Goal: Information Seeking & Learning: Learn about a topic

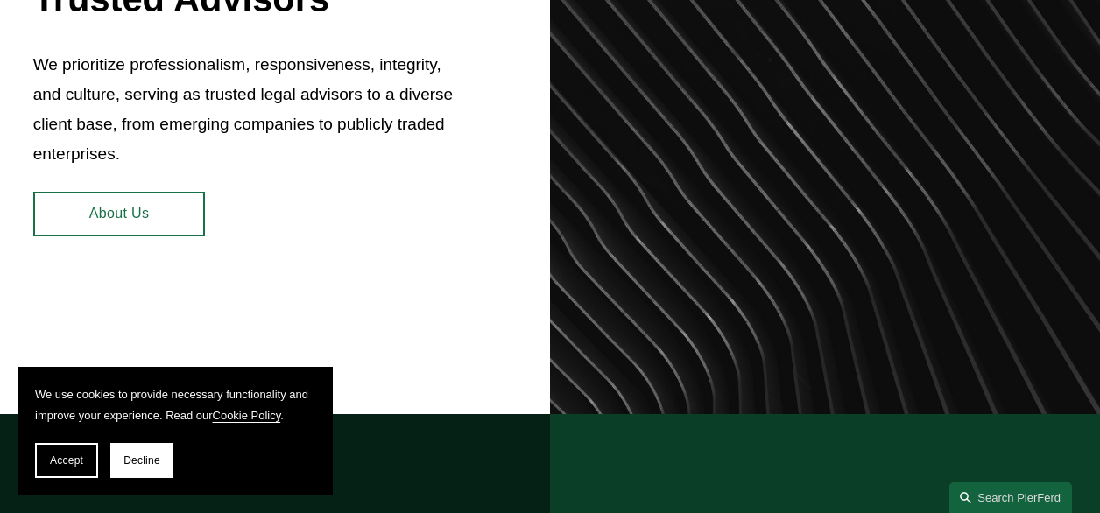
scroll to position [770, 0]
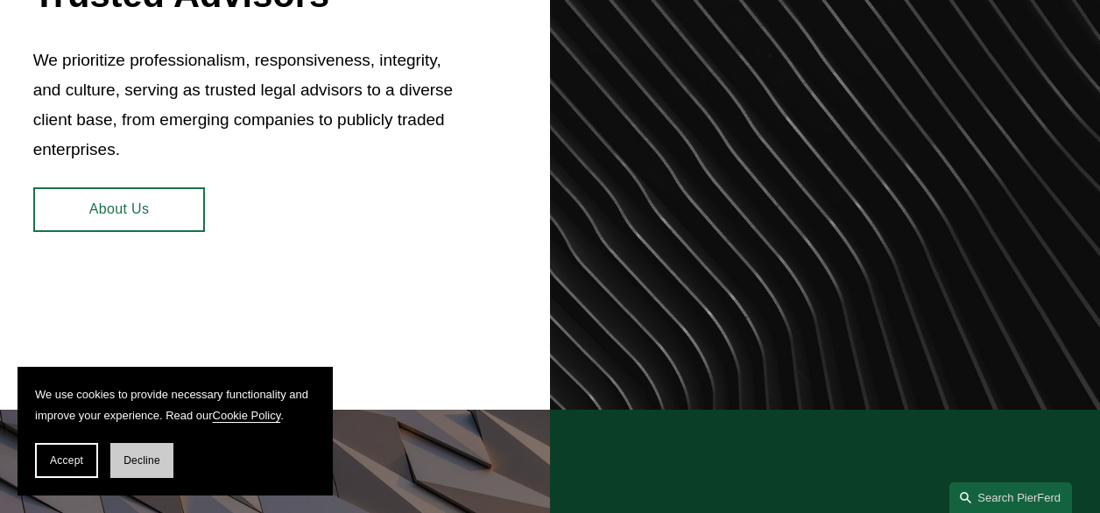
click at [144, 463] on span "Decline" at bounding box center [141, 460] width 37 height 12
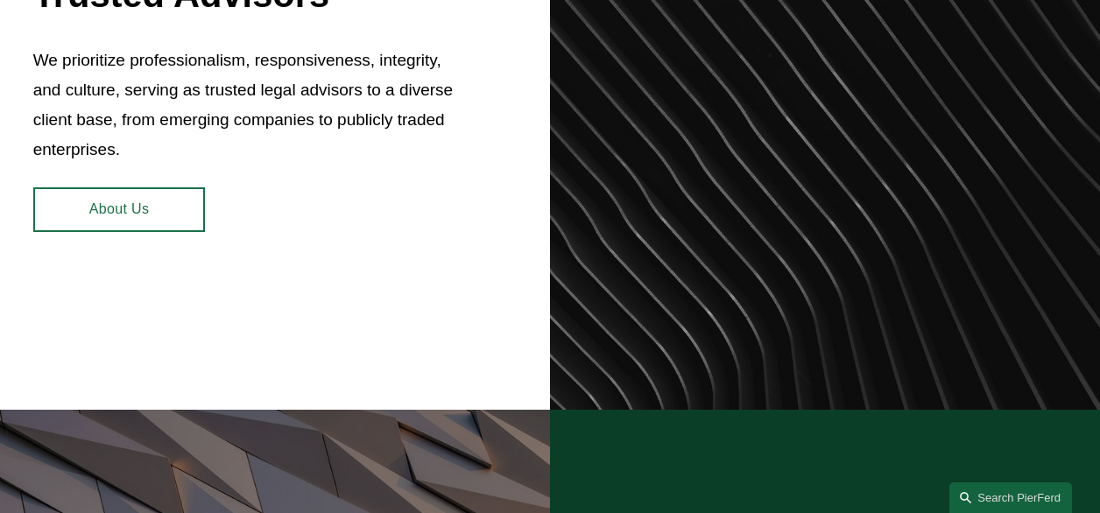
click at [119, 216] on link "About Us" at bounding box center [119, 209] width 172 height 45
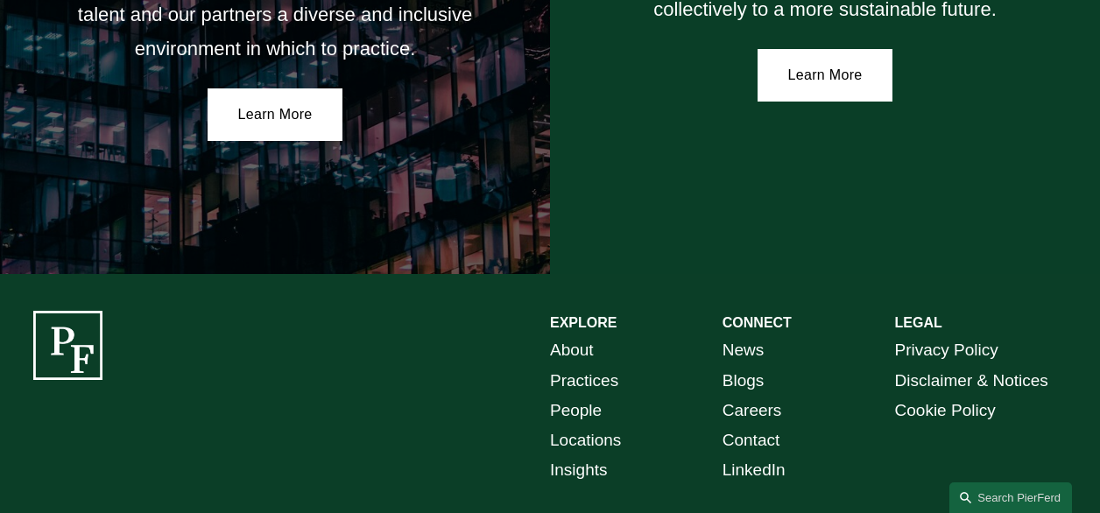
scroll to position [3097, 0]
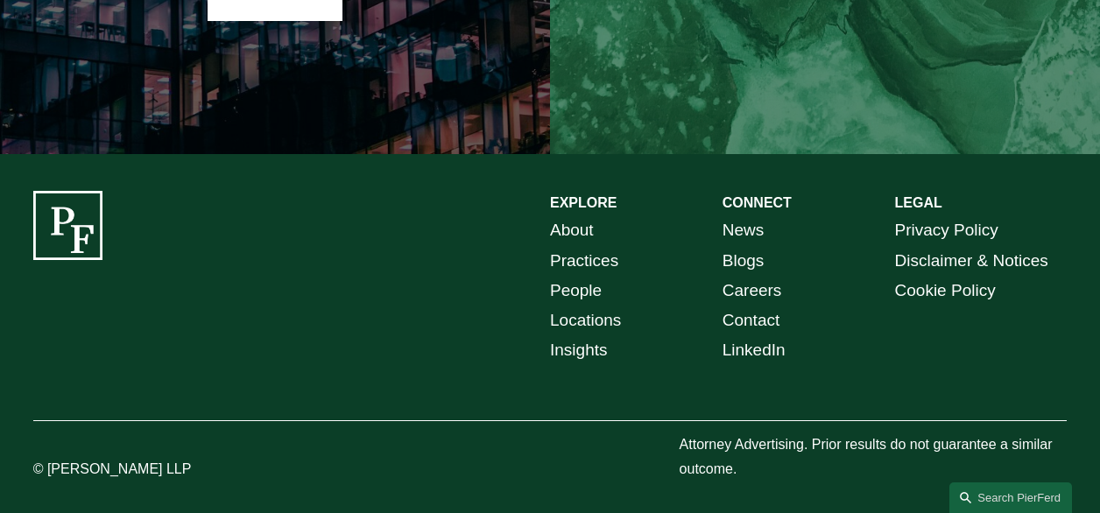
click at [560, 287] on link "People" at bounding box center [576, 291] width 52 height 30
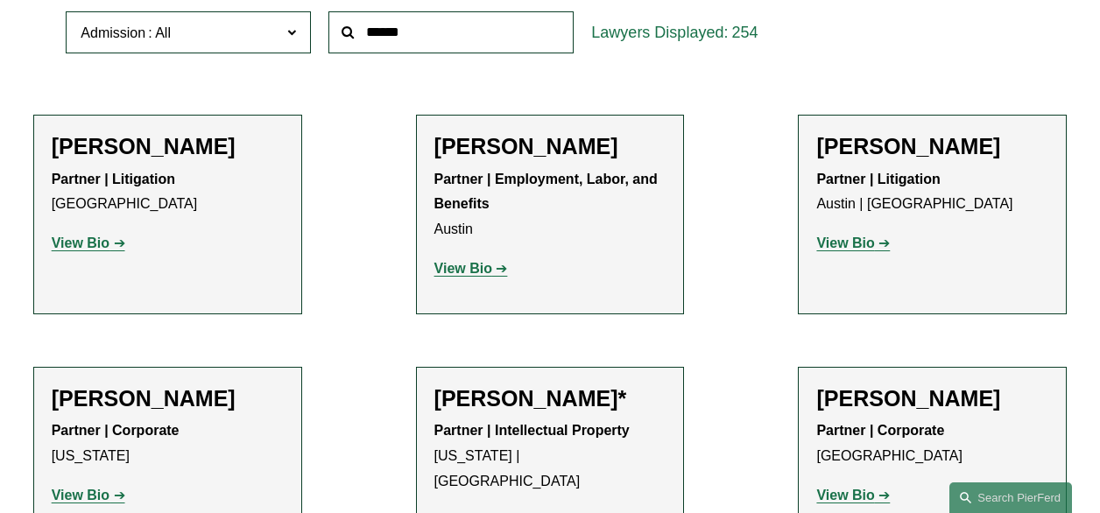
scroll to position [616, 0]
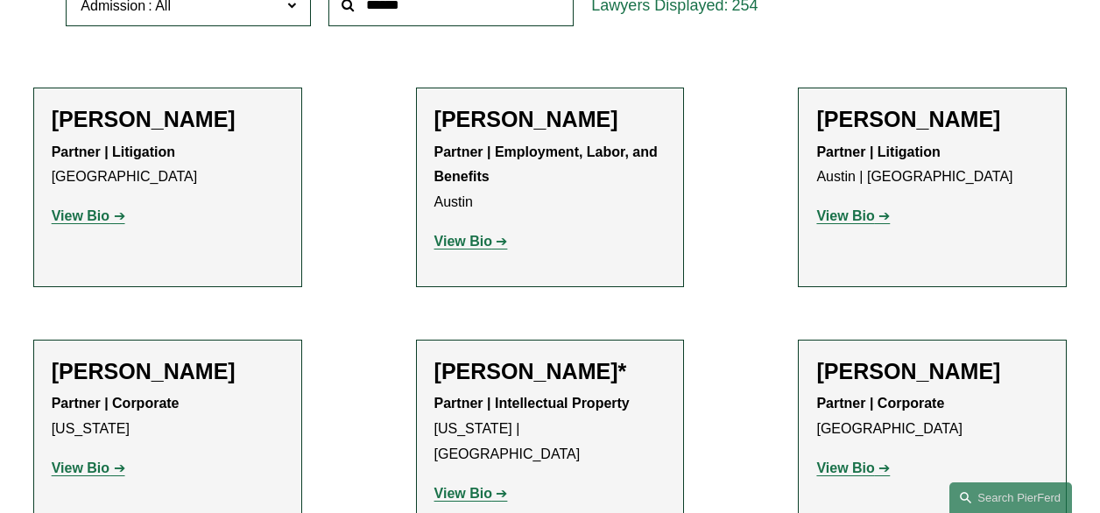
click at [94, 218] on strong "View Bio" at bounding box center [81, 215] width 58 height 15
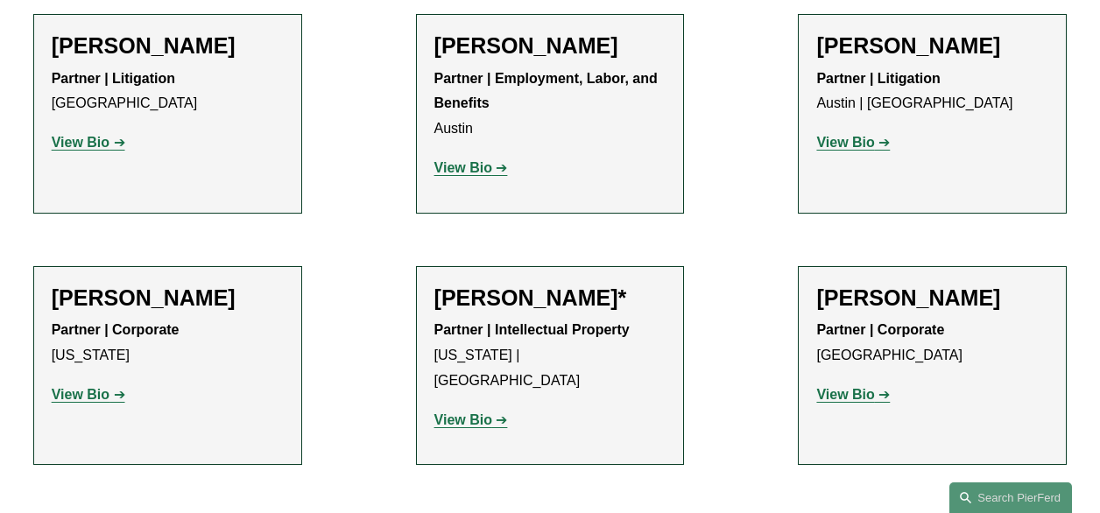
scroll to position [721, 0]
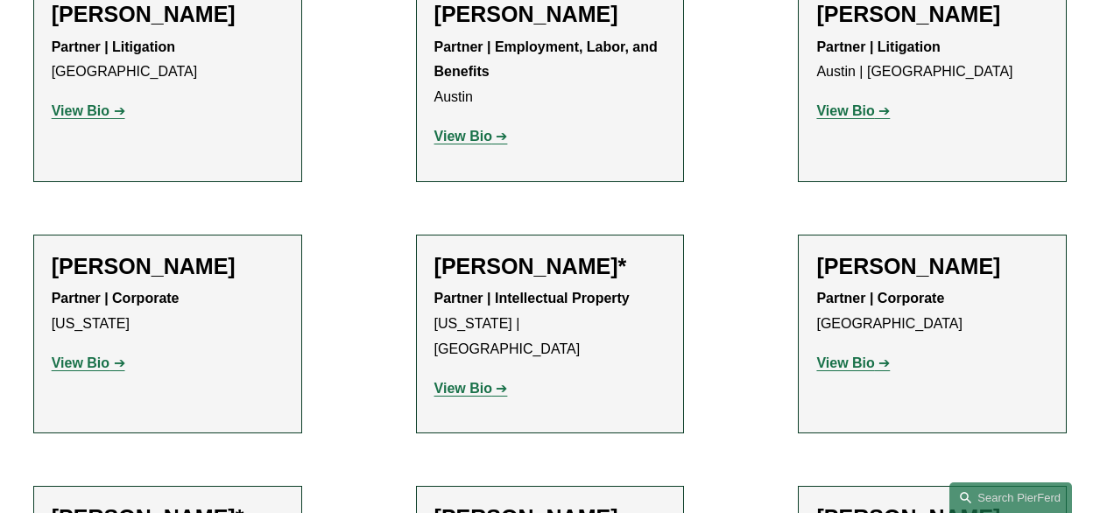
click at [72, 369] on strong "View Bio" at bounding box center [81, 362] width 58 height 15
click at [455, 381] on strong "View Bio" at bounding box center [463, 388] width 58 height 15
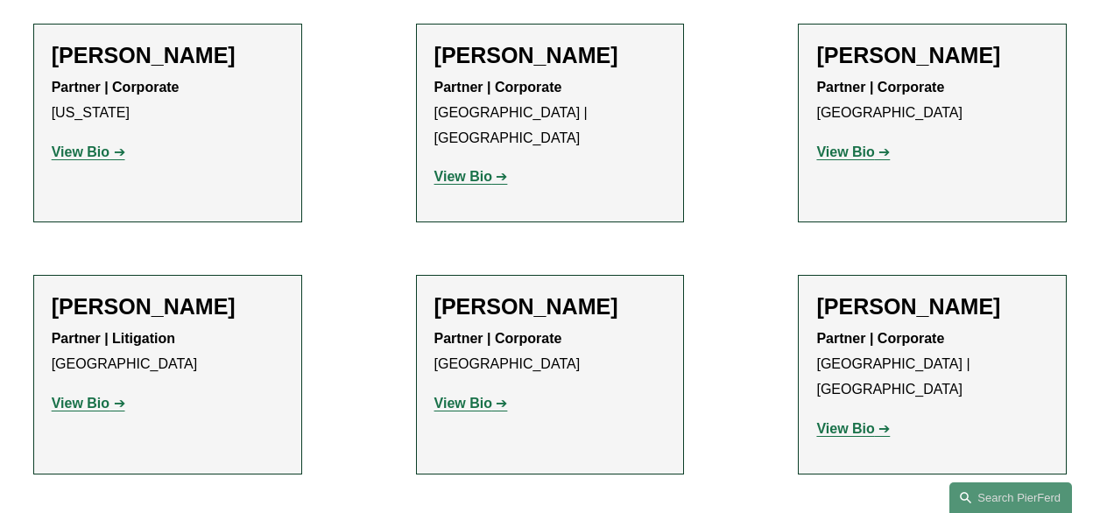
scroll to position [21938, 0]
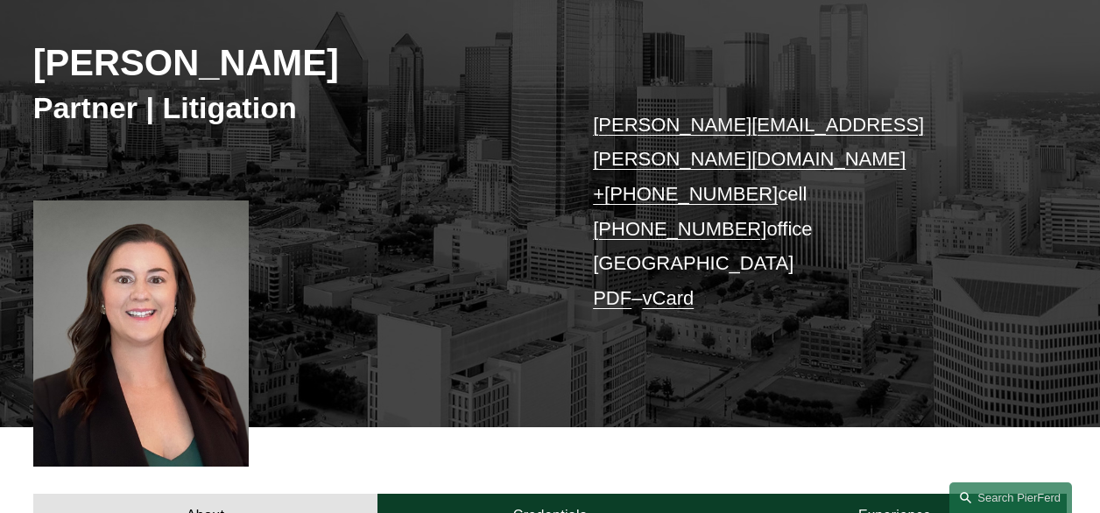
scroll to position [234, 0]
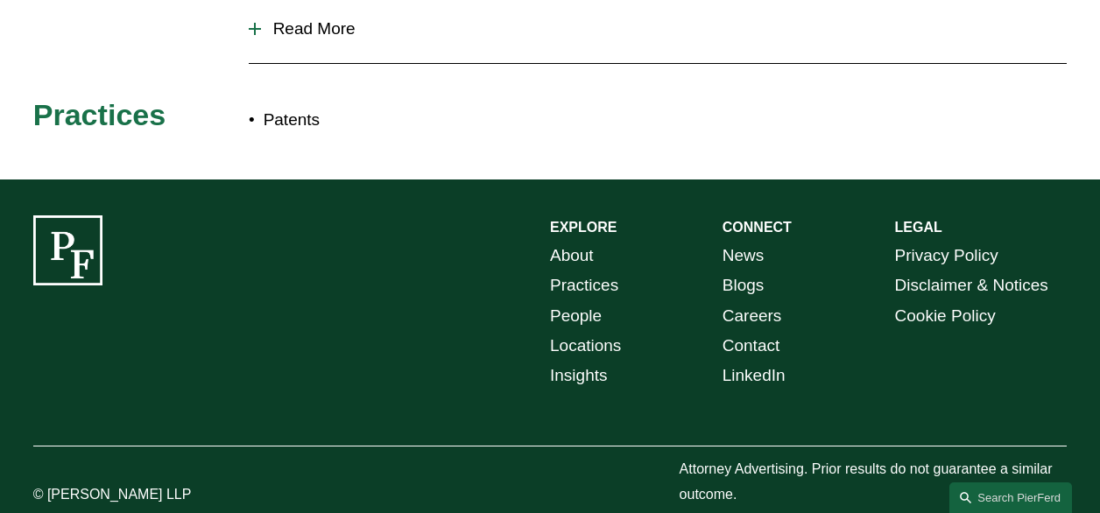
scroll to position [912, 0]
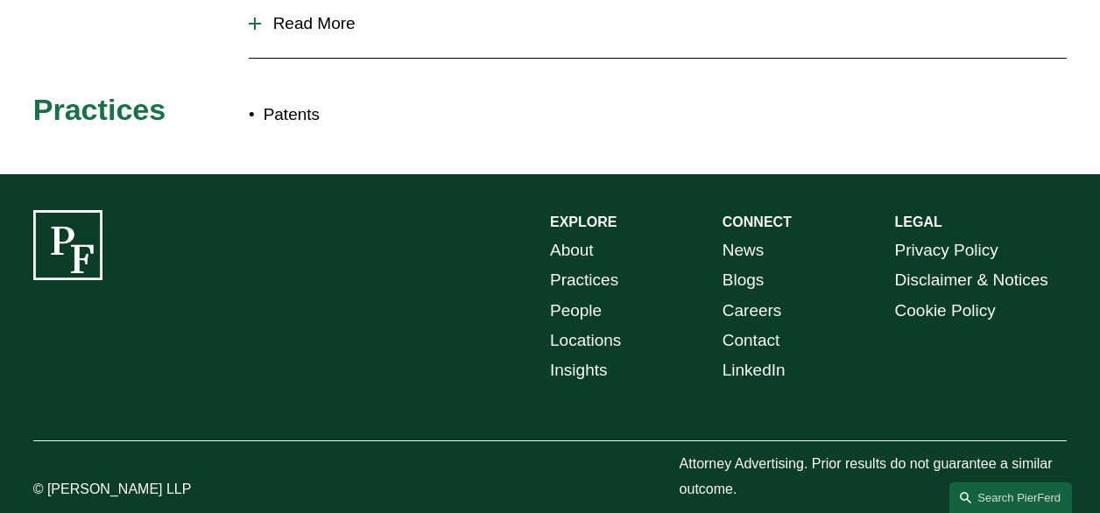
drag, startPoint x: 165, startPoint y: 463, endPoint x: 51, endPoint y: 464, distance: 114.7
click at [51, 477] on p "© [PERSON_NAME] LLP" at bounding box center [140, 489] width 215 height 25
copy p "Pierson Ferdinand"
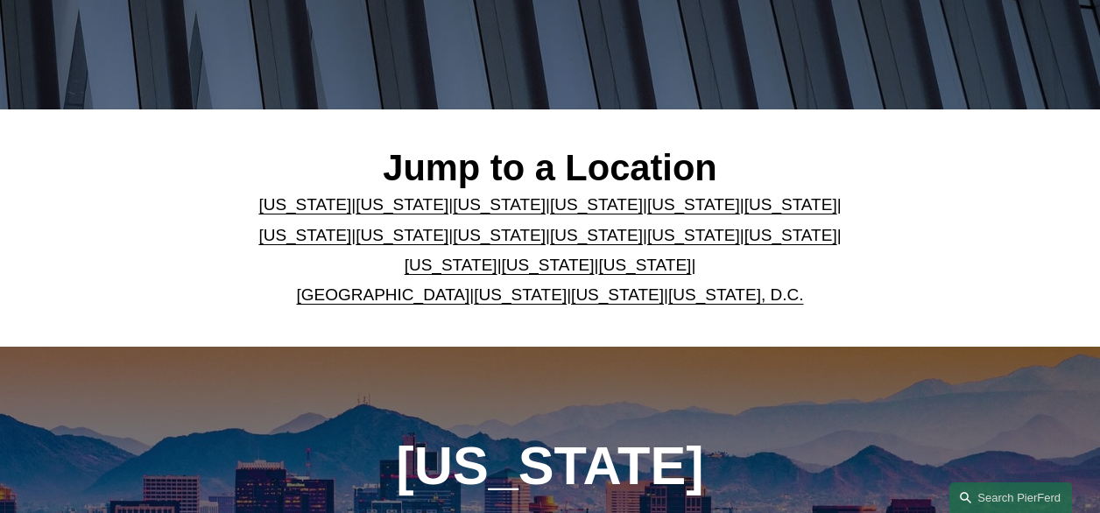
scroll to position [345, 0]
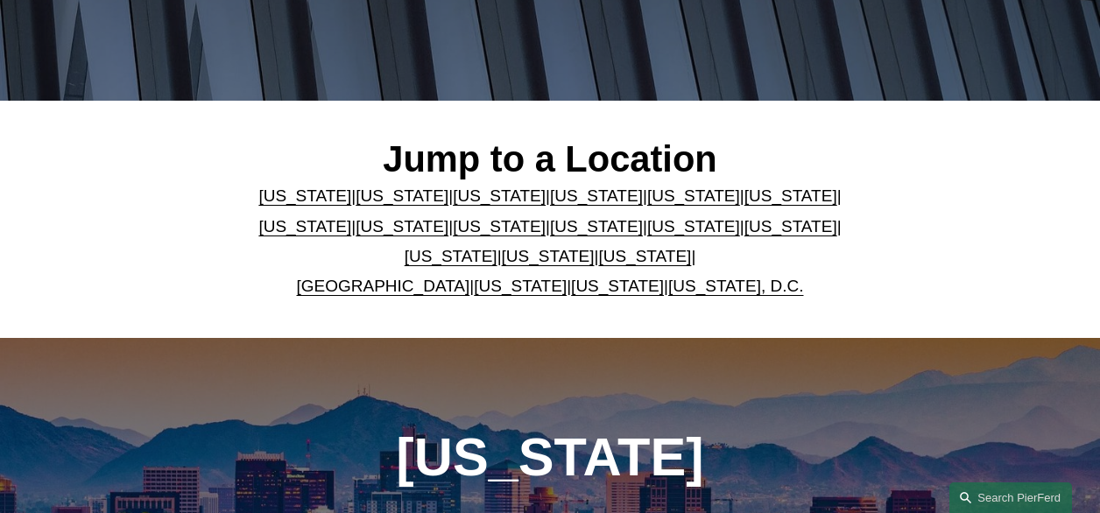
click at [647, 229] on link "[US_STATE]" at bounding box center [693, 226] width 93 height 18
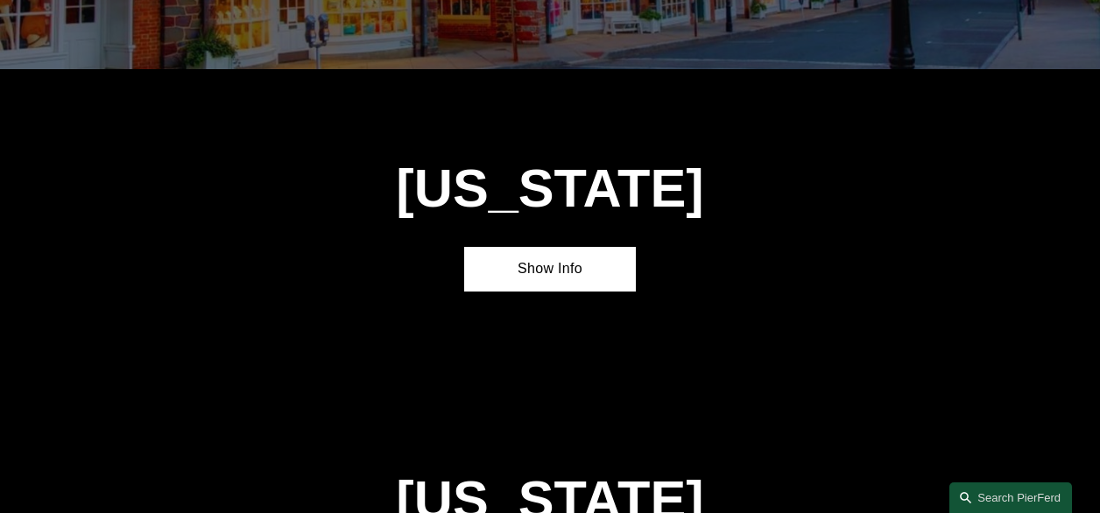
scroll to position [3836, 0]
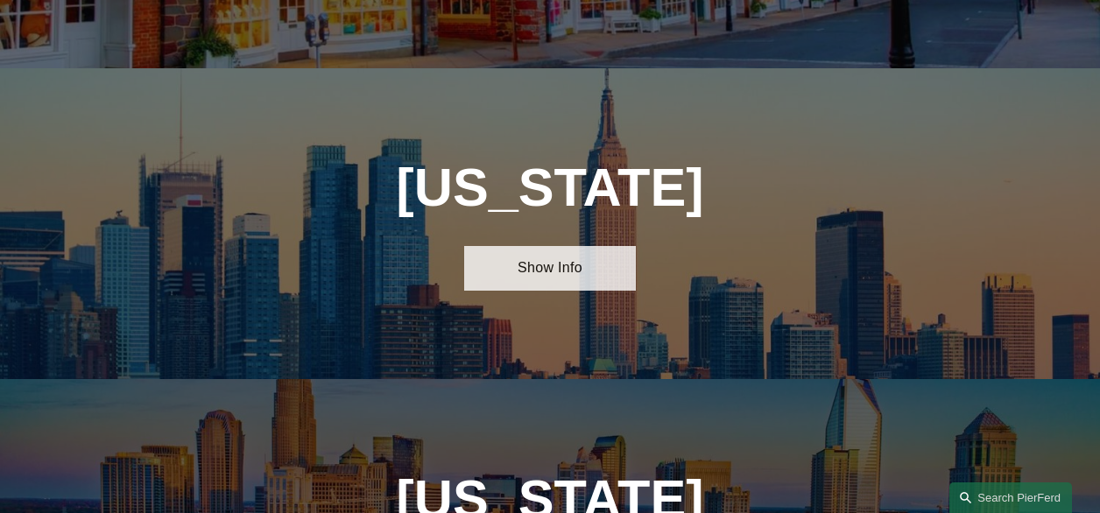
click at [550, 246] on link "Show Info" at bounding box center [550, 268] width 172 height 45
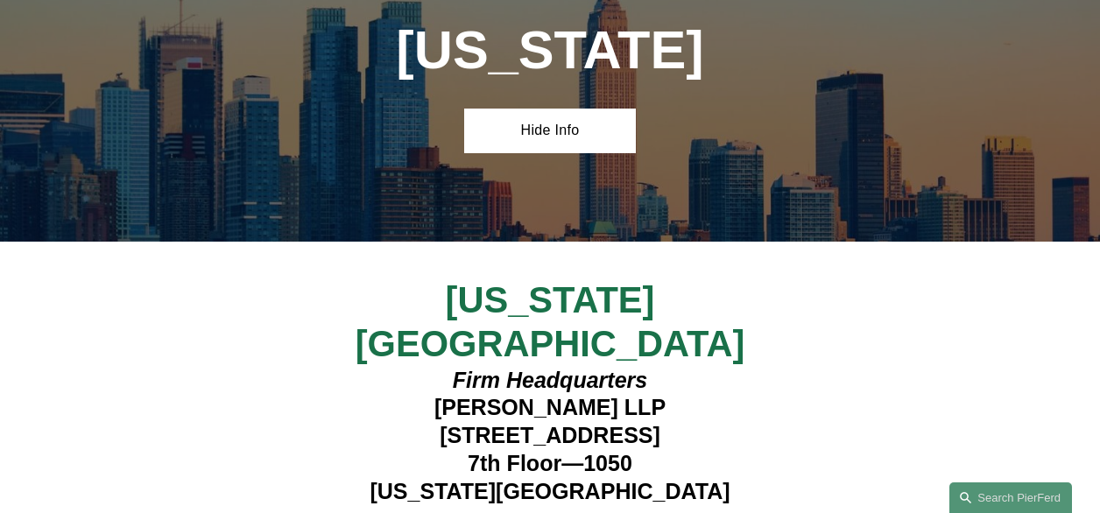
scroll to position [3983, 0]
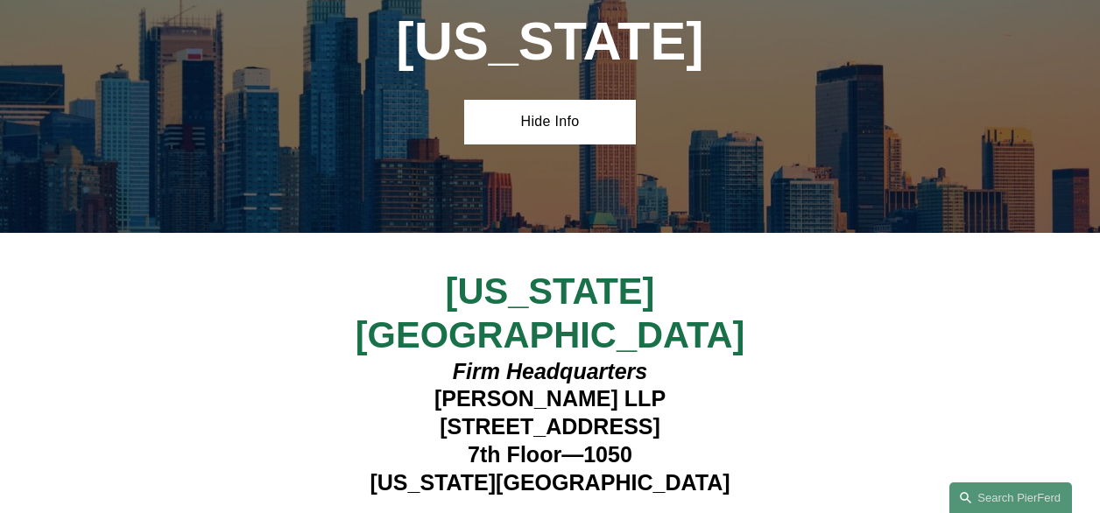
click at [551, 510] on strong "View Lawyers" at bounding box center [543, 519] width 109 height 18
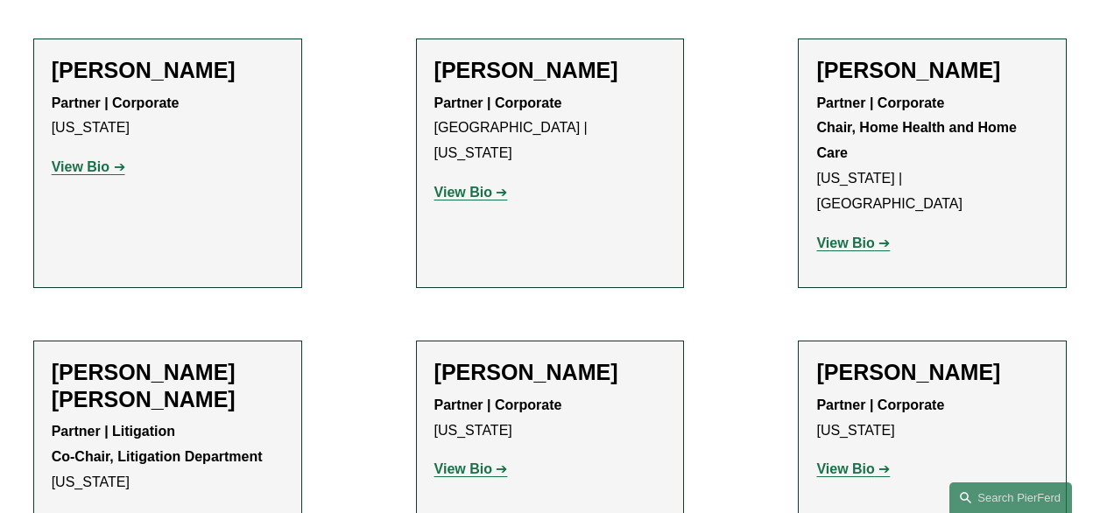
scroll to position [700, 0]
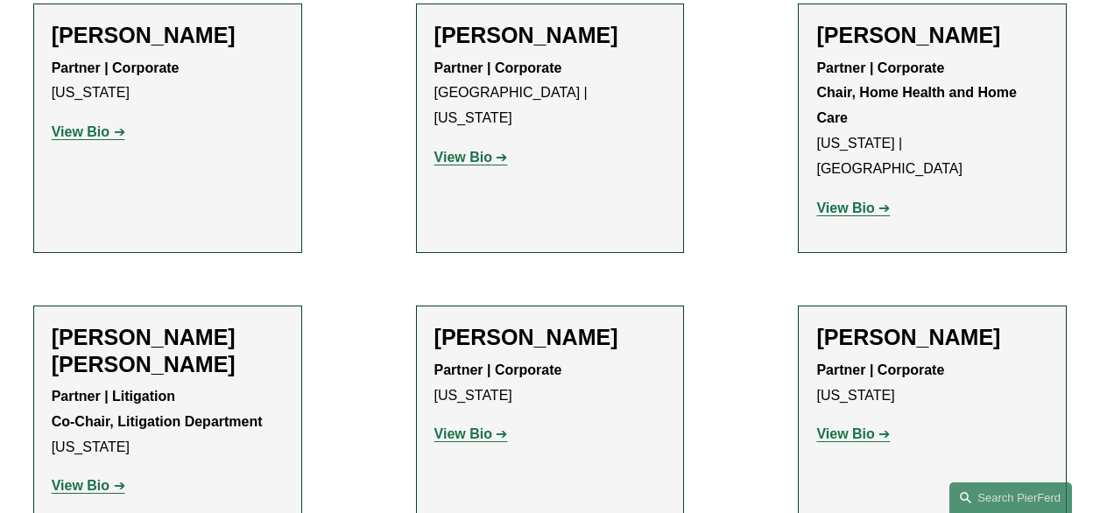
click at [73, 139] on strong "View Bio" at bounding box center [81, 131] width 58 height 15
click at [79, 478] on strong "View Bio" at bounding box center [81, 485] width 58 height 15
click at [469, 150] on strong "View Bio" at bounding box center [463, 157] width 58 height 15
click at [468, 426] on strong "View Bio" at bounding box center [463, 433] width 58 height 15
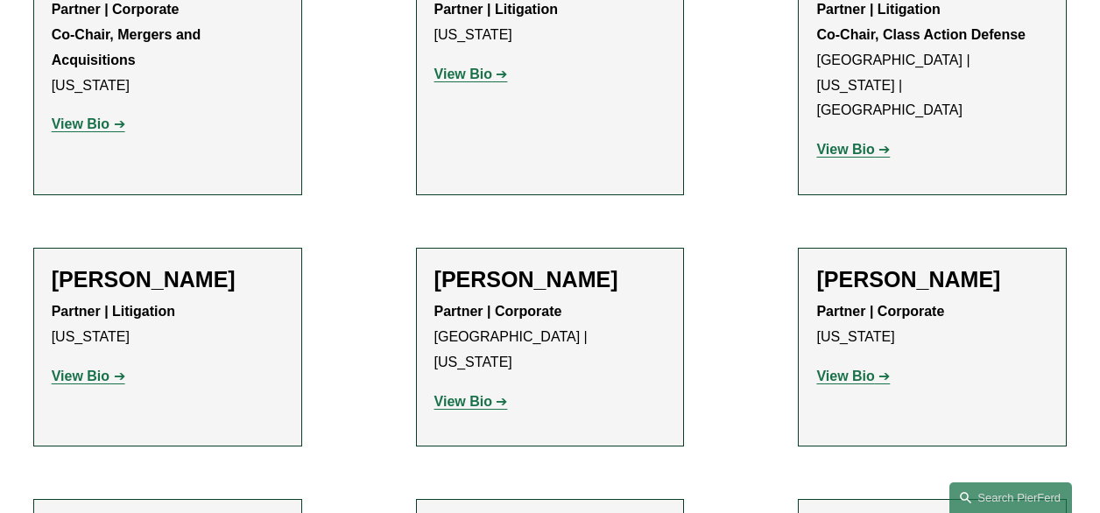
scroll to position [5113, 0]
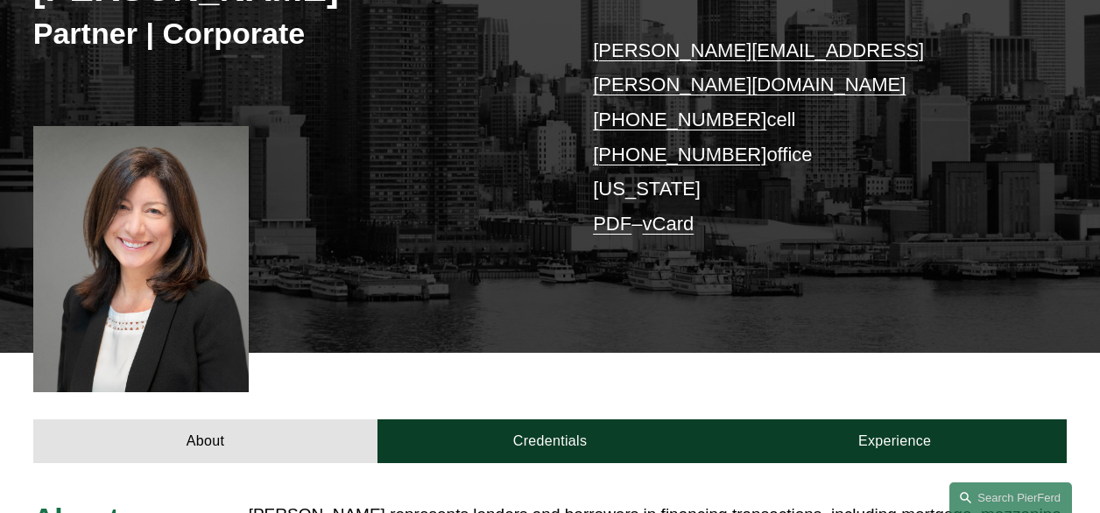
scroll to position [315, 0]
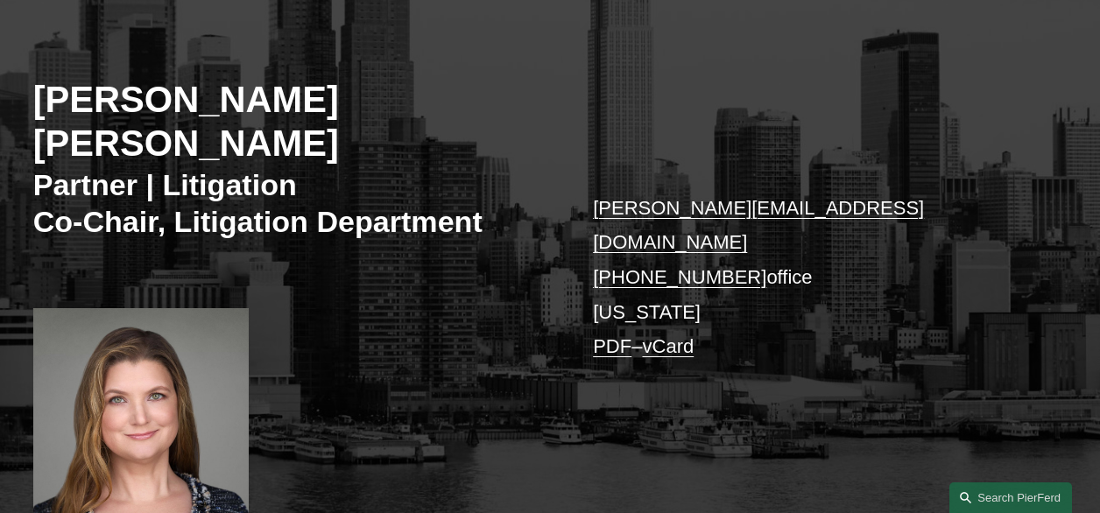
scroll to position [350, 0]
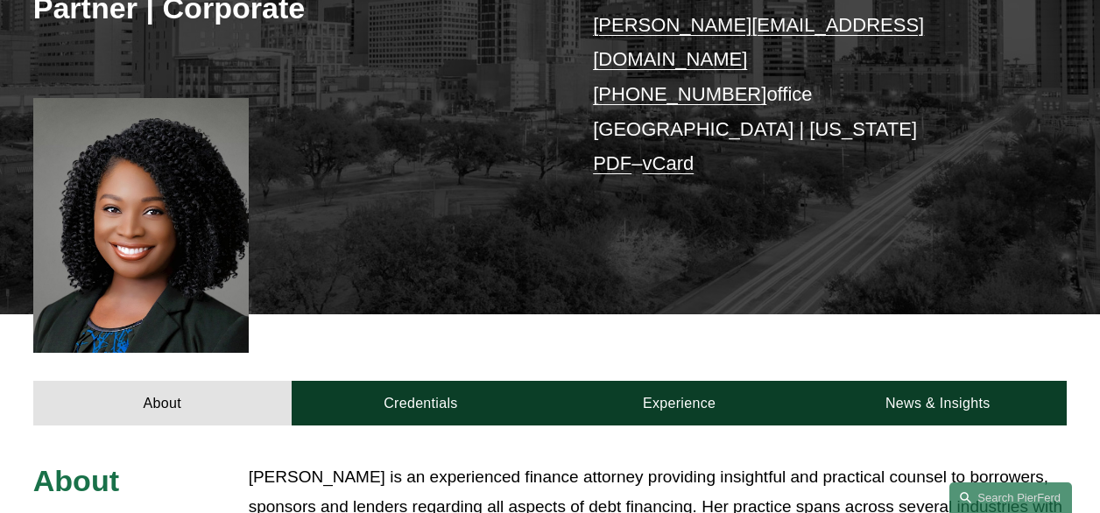
scroll to position [350, 0]
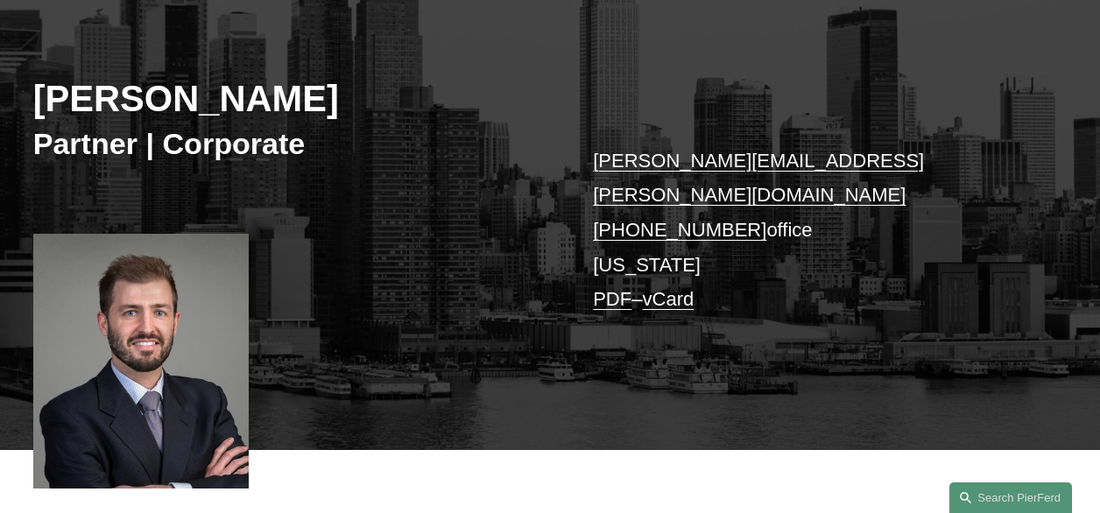
scroll to position [210, 0]
